Goal: Download file/media

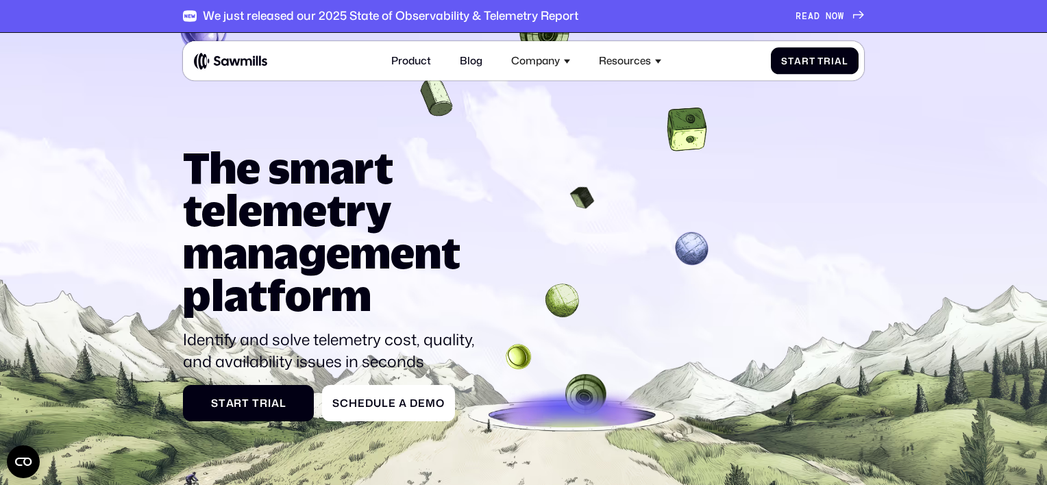
click at [812, 16] on span "A" at bounding box center [811, 16] width 6 height 11
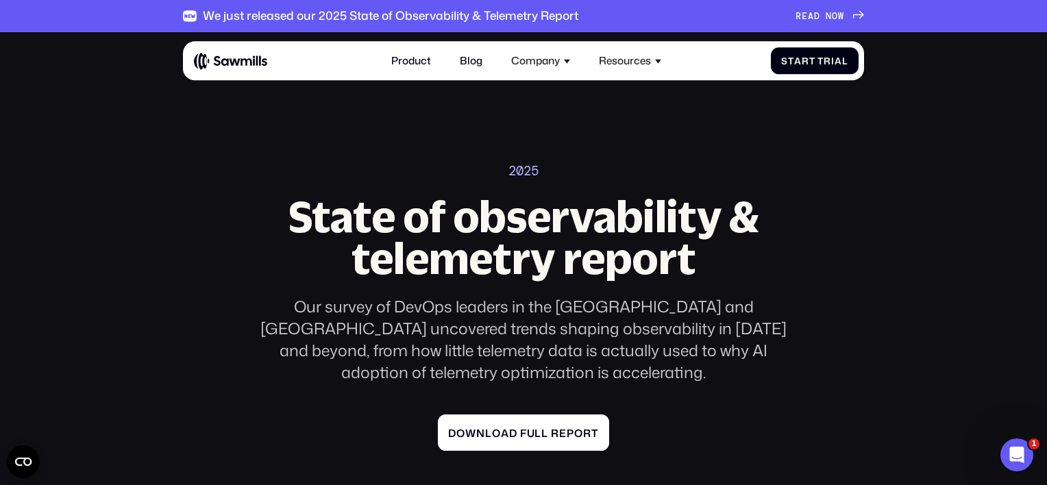
click at [523, 427] on span "f" at bounding box center [523, 433] width 7 height 12
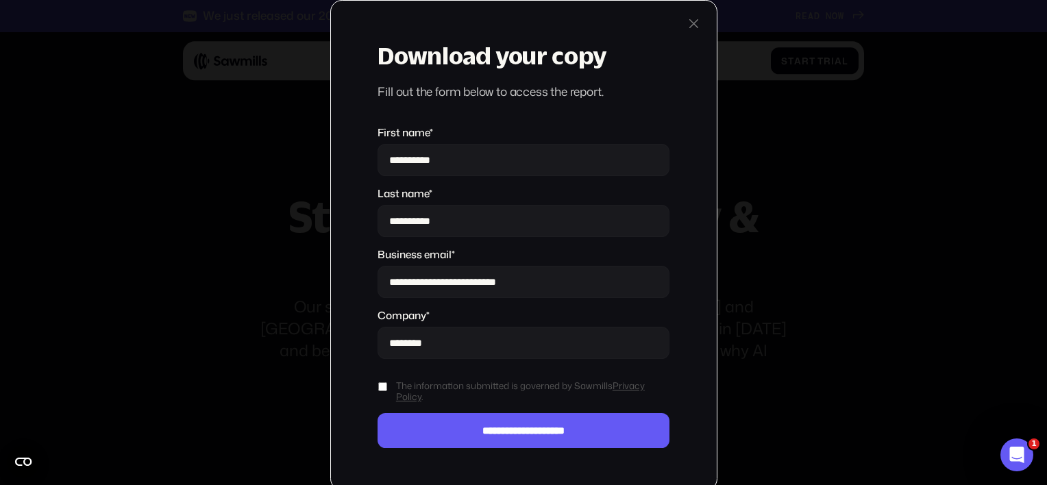
click at [690, 22] on div at bounding box center [694, 24] width 16 height 16
